Goal: Task Accomplishment & Management: Complete application form

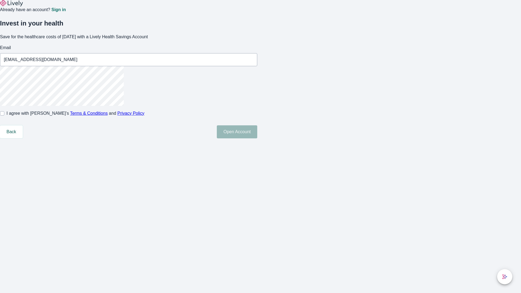
click at [4, 115] on input "I agree with Lively’s Terms & Conditions and Privacy Policy" at bounding box center [2, 113] width 4 height 4
checkbox input "true"
click at [257, 138] on button "Open Account" at bounding box center [237, 131] width 40 height 13
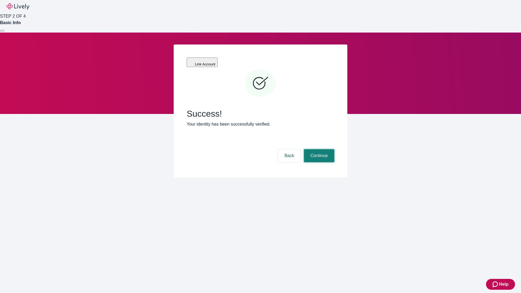
click at [318, 149] on button "Continue" at bounding box center [319, 155] width 30 height 13
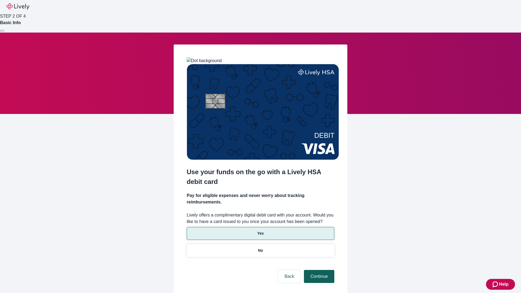
click at [260, 248] on p "No" at bounding box center [260, 251] width 5 height 6
click at [318, 270] on button "Continue" at bounding box center [319, 276] width 30 height 13
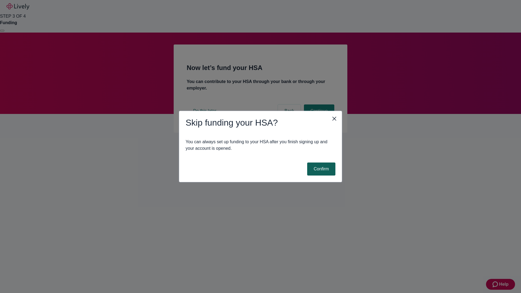
click at [320, 169] on button "Confirm" at bounding box center [321, 168] width 28 height 13
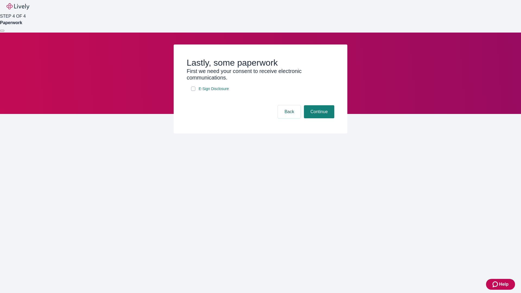
click at [193, 91] on input "E-Sign Disclosure" at bounding box center [193, 88] width 4 height 4
checkbox input "true"
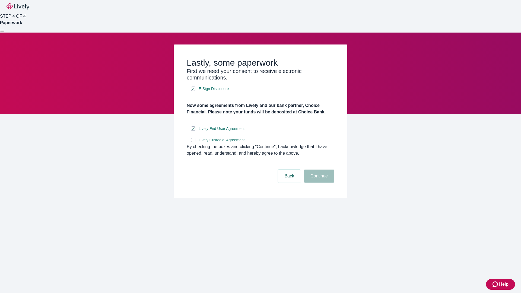
click at [193, 142] on input "Lively Custodial Agreement" at bounding box center [193, 140] width 4 height 4
checkbox input "true"
click at [318, 182] on button "Continue" at bounding box center [319, 175] width 30 height 13
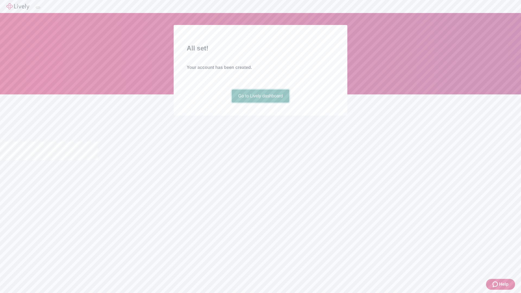
click at [260, 102] on link "Go to Lively dashboard" at bounding box center [261, 95] width 58 height 13
